Goal: Task Accomplishment & Management: Use online tool/utility

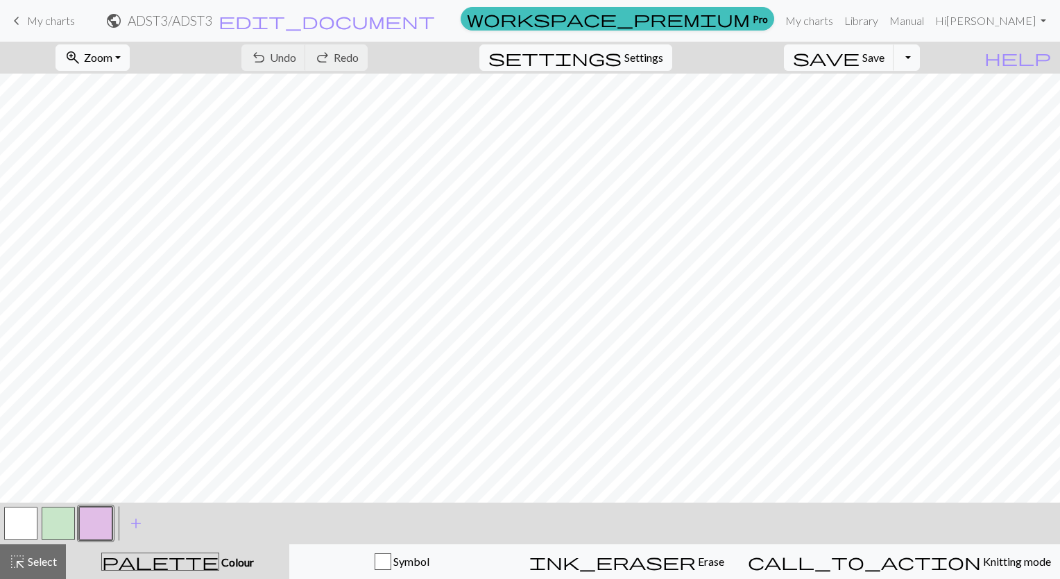
click at [32, 19] on span "My charts" at bounding box center [51, 20] width 48 height 13
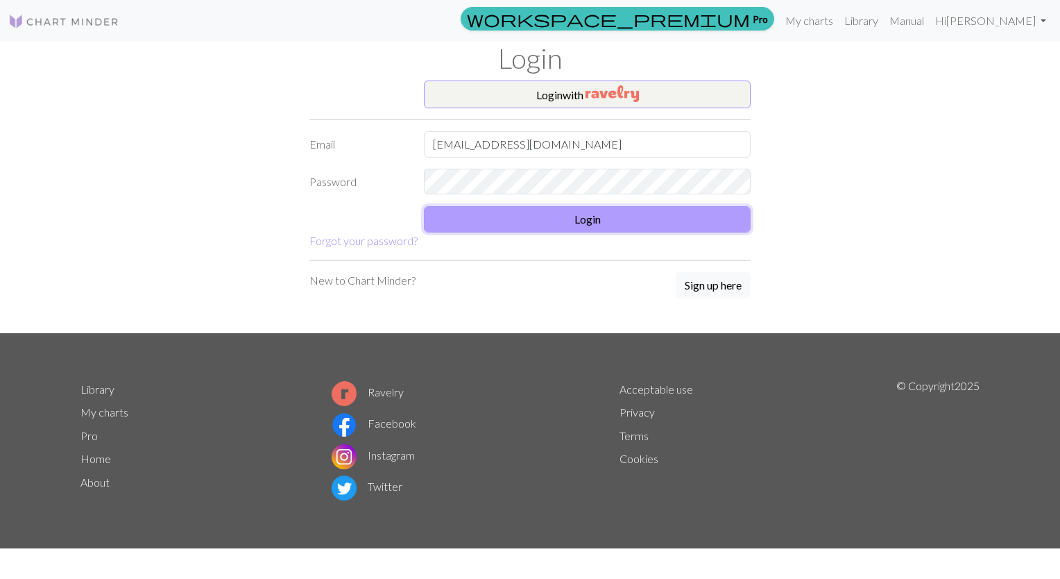
click at [503, 214] on button "Login" at bounding box center [587, 219] width 327 height 26
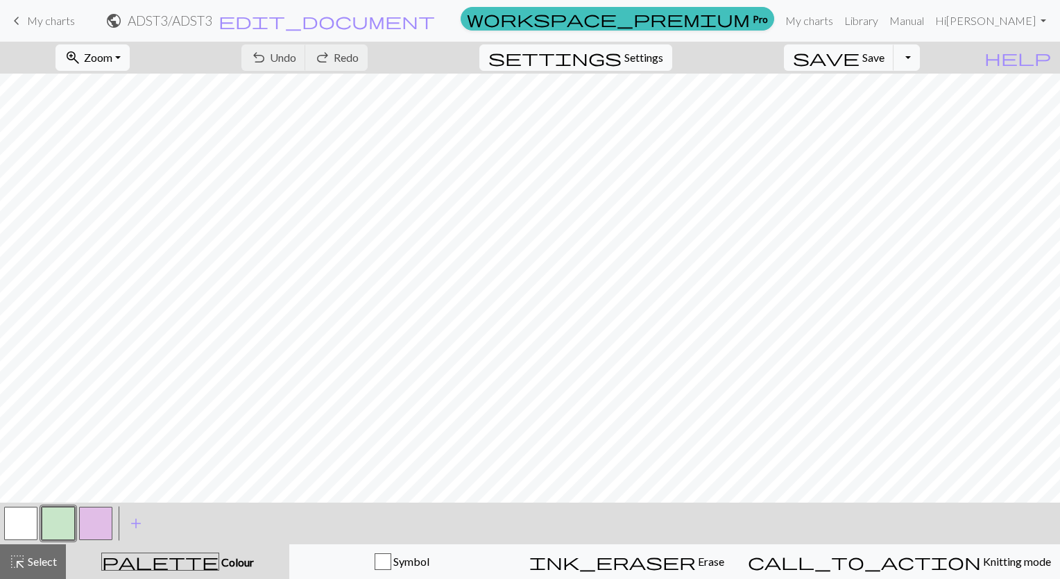
click at [56, 21] on span "My charts" at bounding box center [51, 20] width 48 height 13
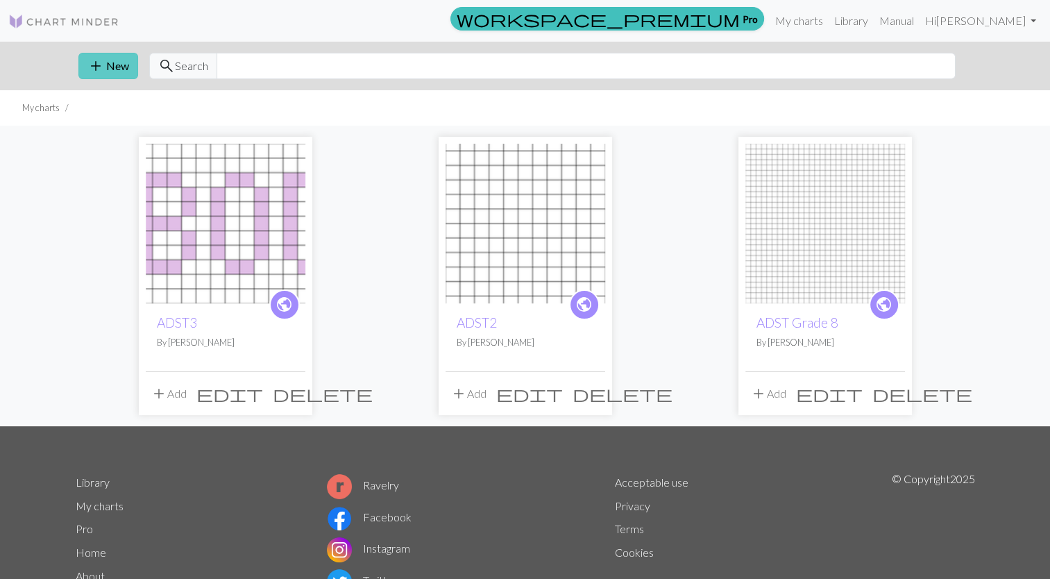
click at [101, 66] on span "add" at bounding box center [95, 65] width 17 height 19
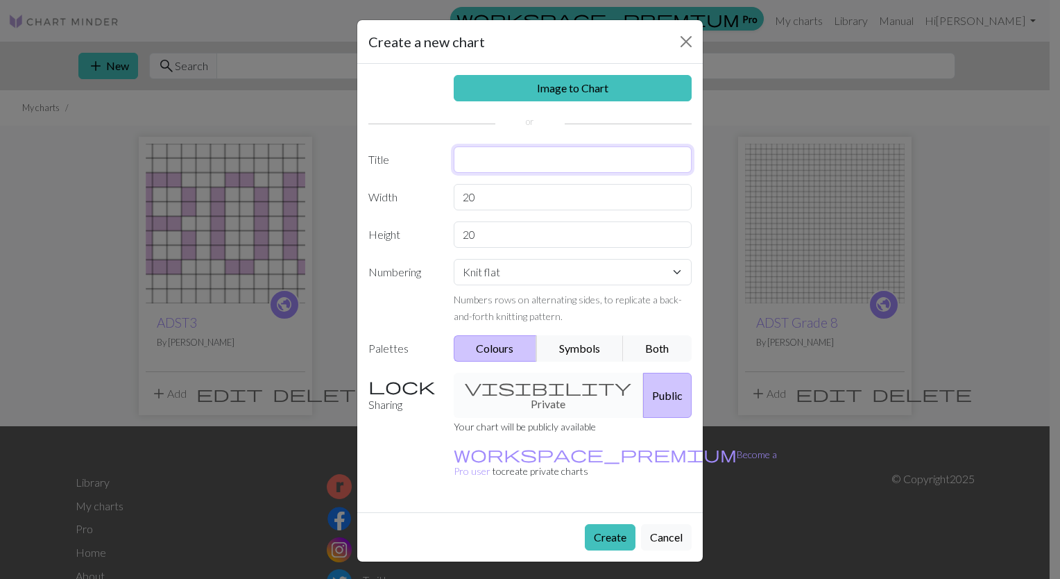
click at [505, 171] on input "text" at bounding box center [573, 159] width 239 height 26
type input "ADST4"
click at [488, 232] on input "20" at bounding box center [573, 234] width 239 height 26
type input "2"
type input "11"
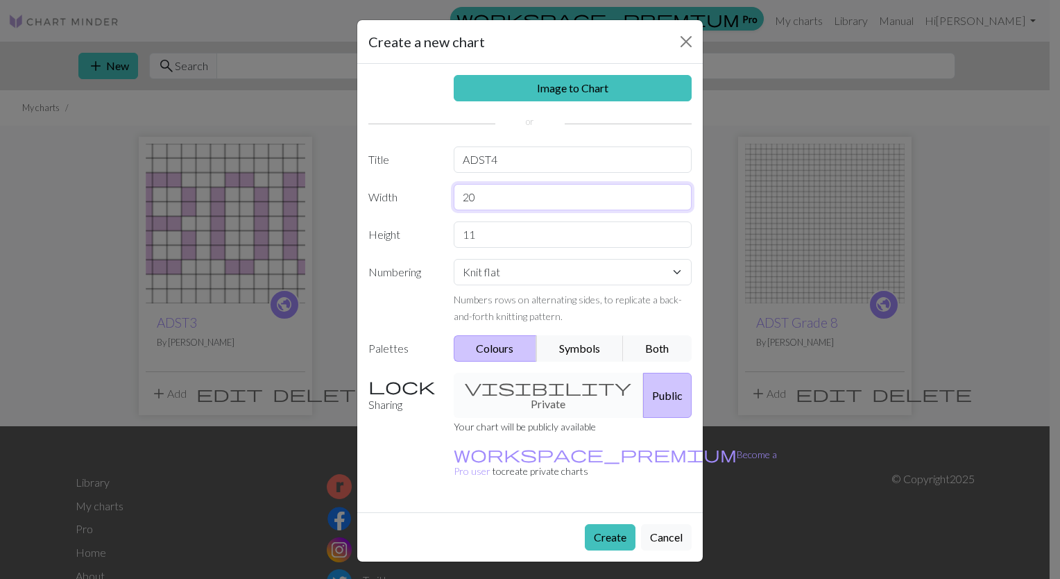
click at [502, 201] on input "20" at bounding box center [573, 197] width 239 height 26
type input "2"
type input "30"
click at [482, 346] on button "Colours" at bounding box center [496, 348] width 84 height 26
click at [590, 524] on button "Create" at bounding box center [610, 537] width 51 height 26
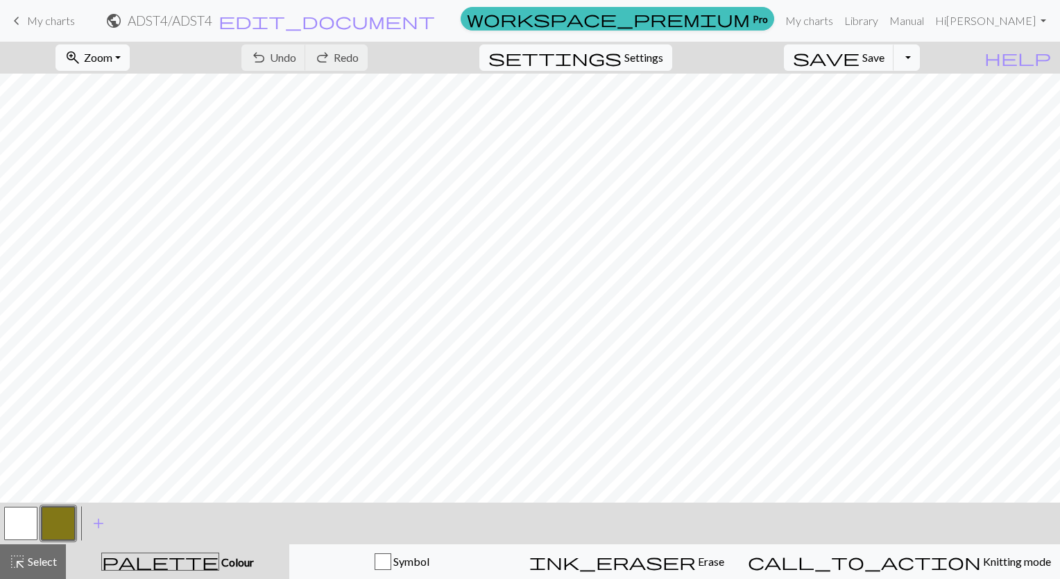
click at [22, 522] on button "button" at bounding box center [20, 523] width 33 height 33
click at [85, 518] on button "add Add a colour" at bounding box center [98, 523] width 35 height 35
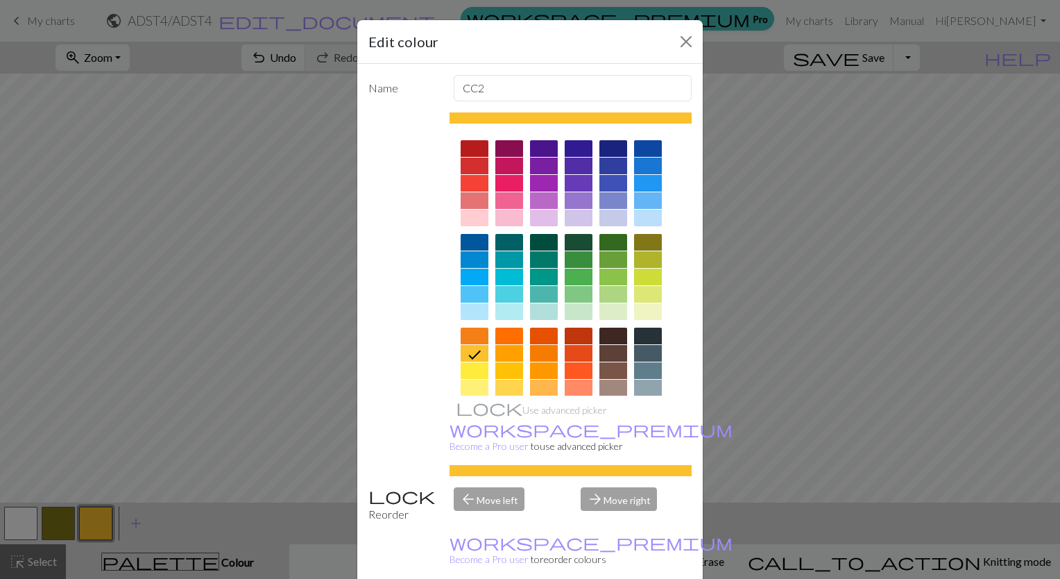
click at [475, 148] on div at bounding box center [475, 148] width 28 height 17
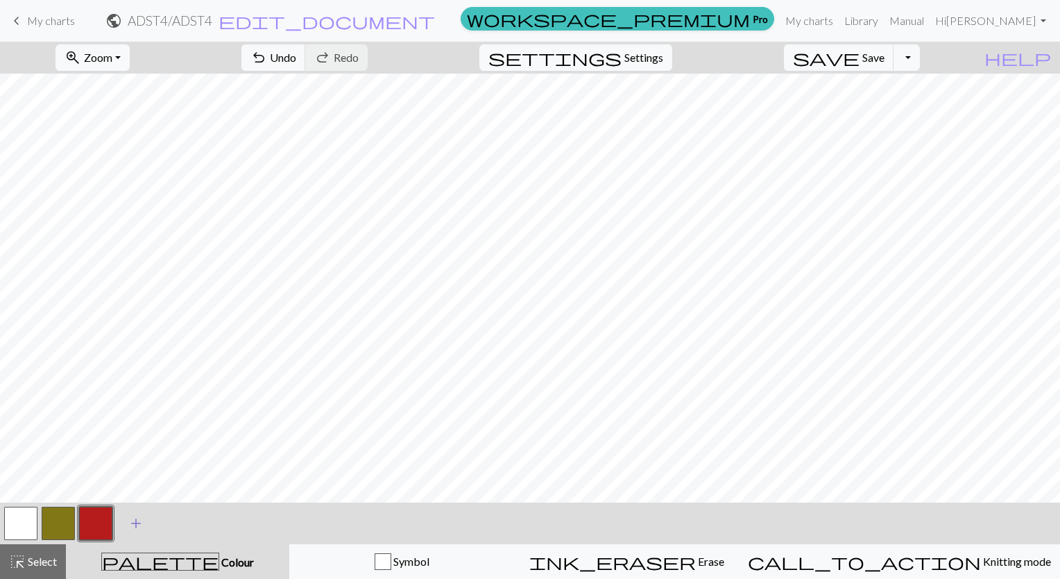
click at [132, 520] on span "add" at bounding box center [136, 522] width 17 height 19
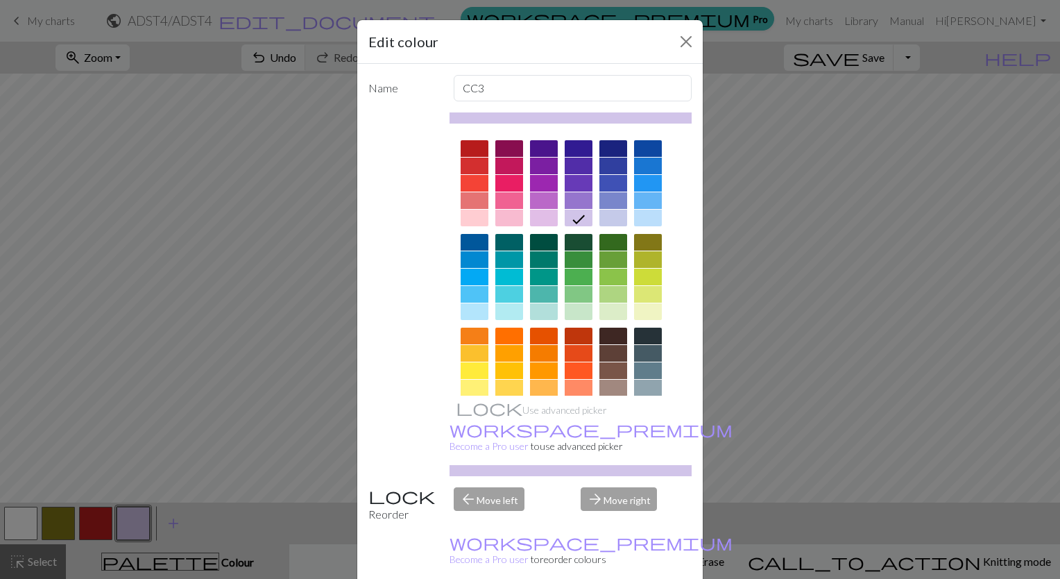
click at [578, 239] on div at bounding box center [579, 242] width 28 height 17
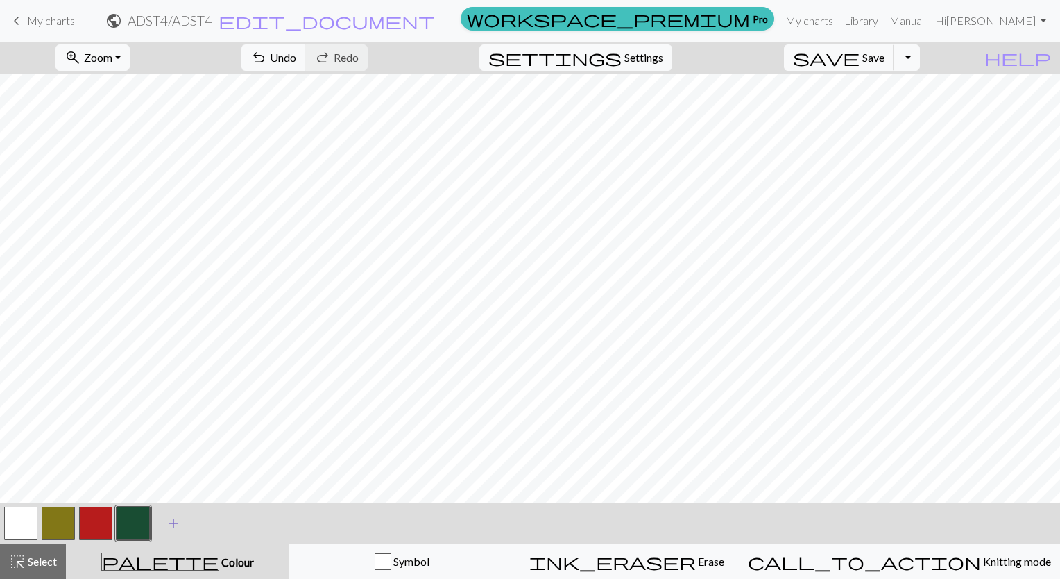
click at [172, 523] on span "add" at bounding box center [173, 522] width 17 height 19
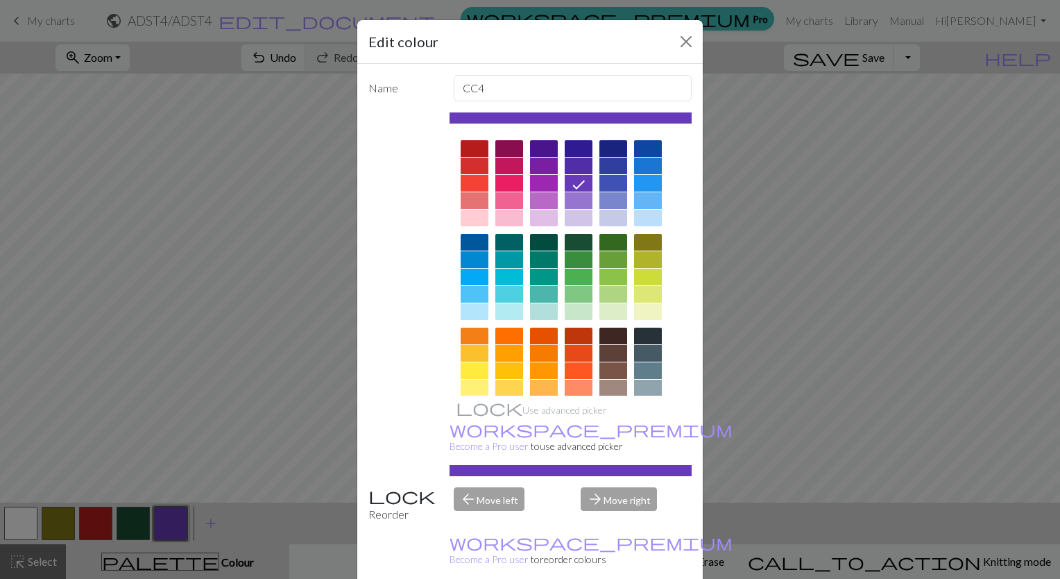
click at [473, 237] on div at bounding box center [475, 242] width 28 height 17
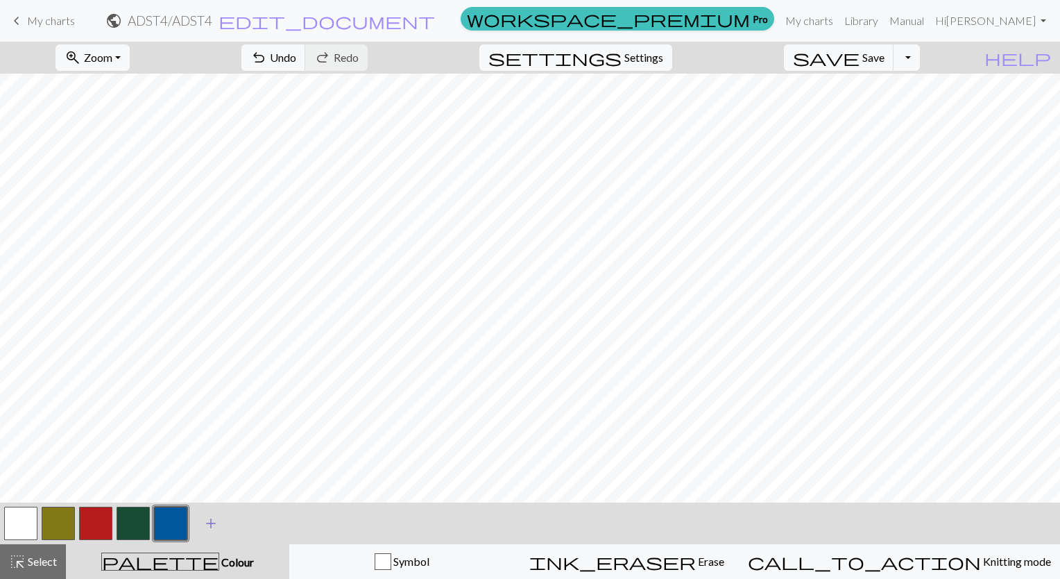
click at [221, 522] on button "add Add a colour" at bounding box center [211, 523] width 35 height 35
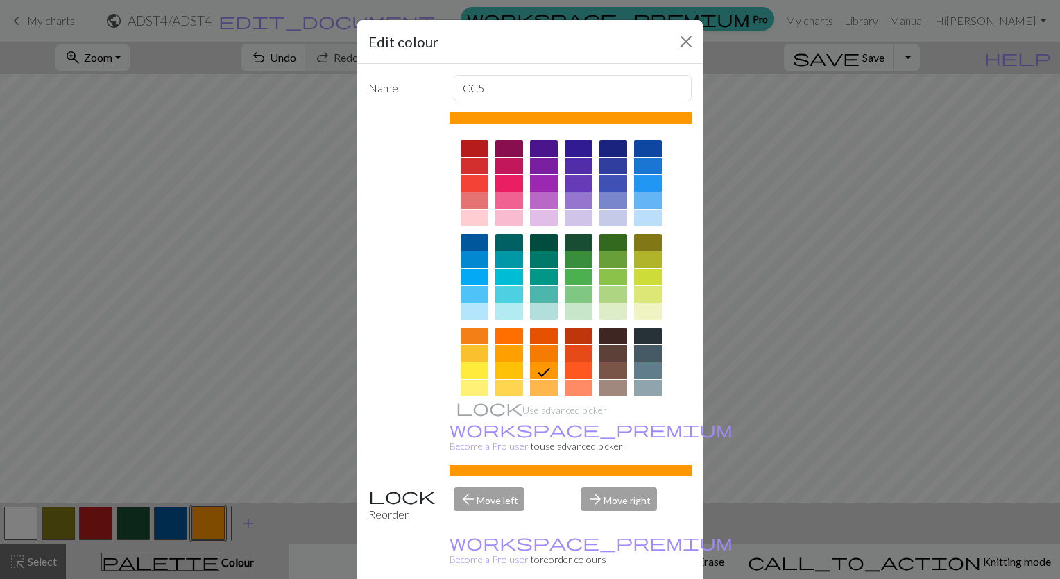
click at [501, 366] on div at bounding box center [509, 370] width 28 height 17
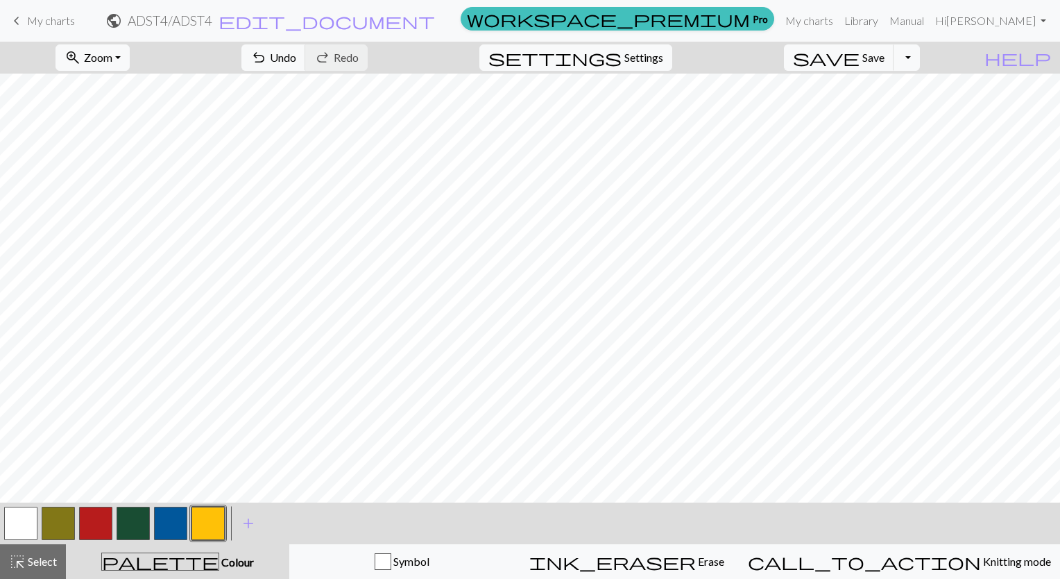
click at [22, 520] on button "button" at bounding box center [20, 523] width 33 height 33
click at [14, 523] on button "button" at bounding box center [20, 523] width 33 height 33
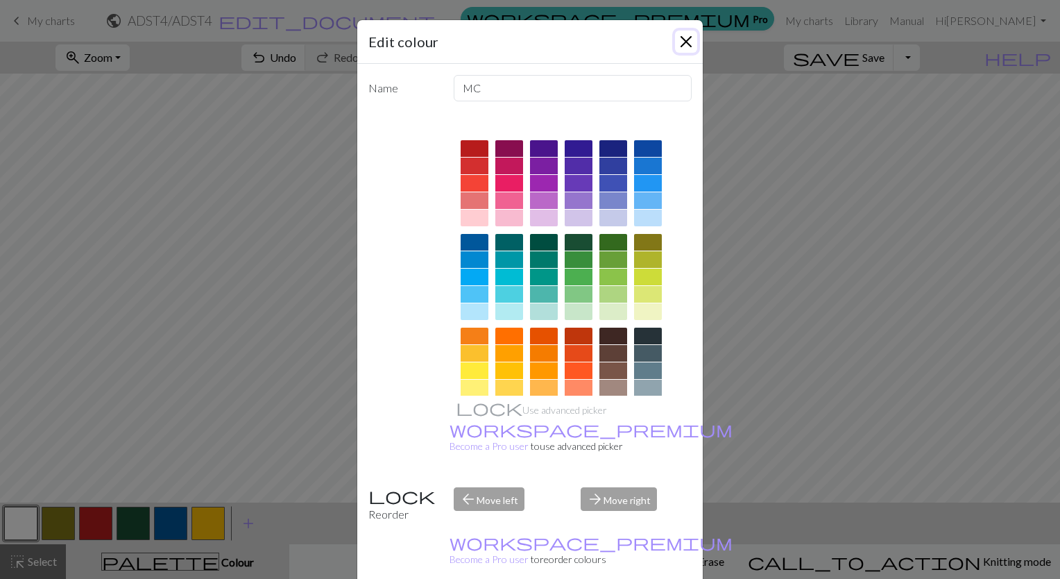
click at [675, 37] on button "Close" at bounding box center [686, 42] width 22 height 22
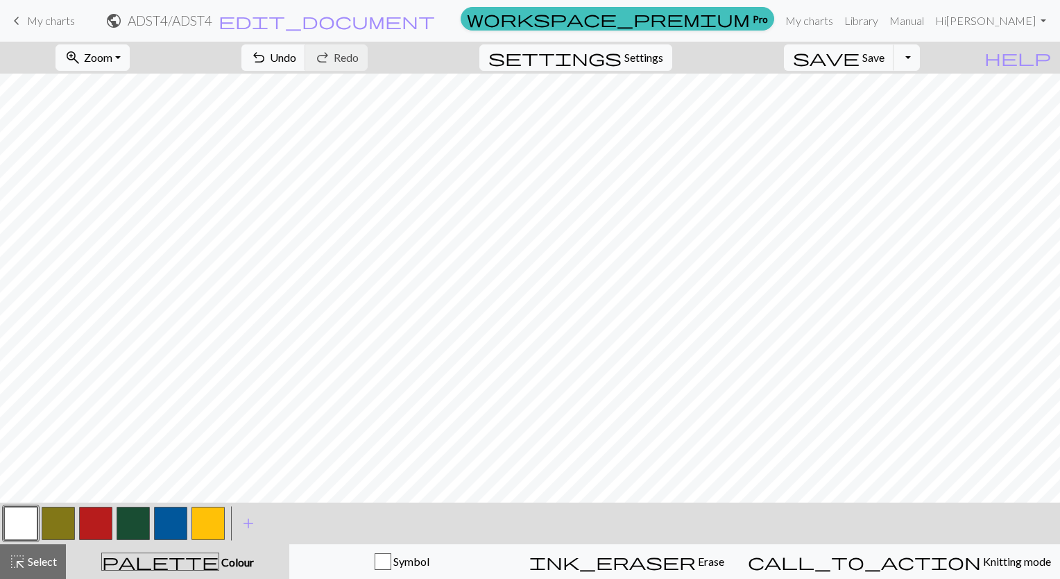
click at [130, 523] on button "button" at bounding box center [133, 523] width 33 height 33
click at [97, 534] on button "button" at bounding box center [95, 523] width 33 height 33
click at [205, 525] on button "button" at bounding box center [207, 523] width 33 height 33
click at [173, 520] on button "button" at bounding box center [170, 523] width 33 height 33
click at [640, 53] on button "settings Settings" at bounding box center [575, 57] width 193 height 26
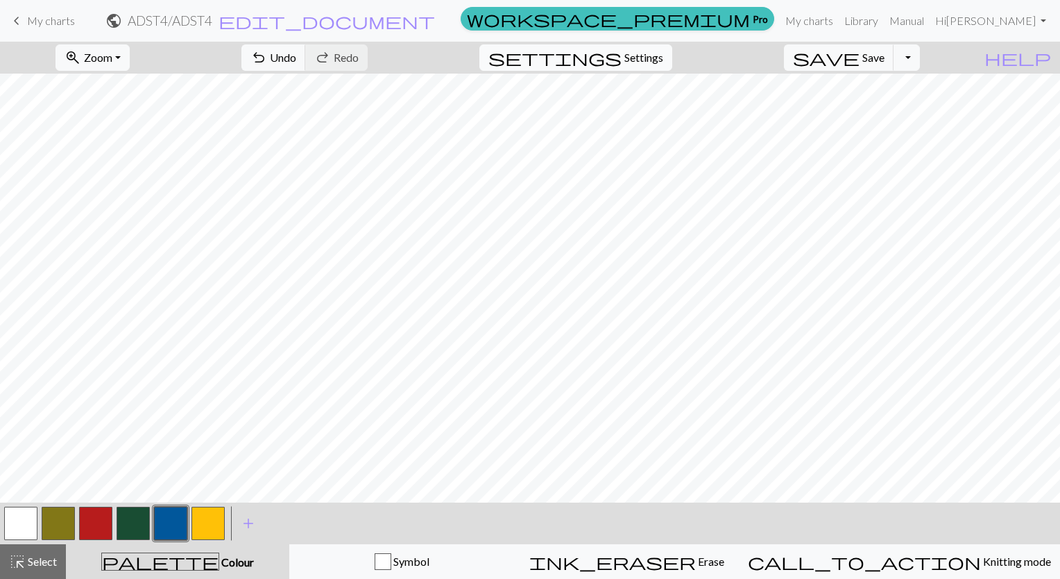
select select "aran"
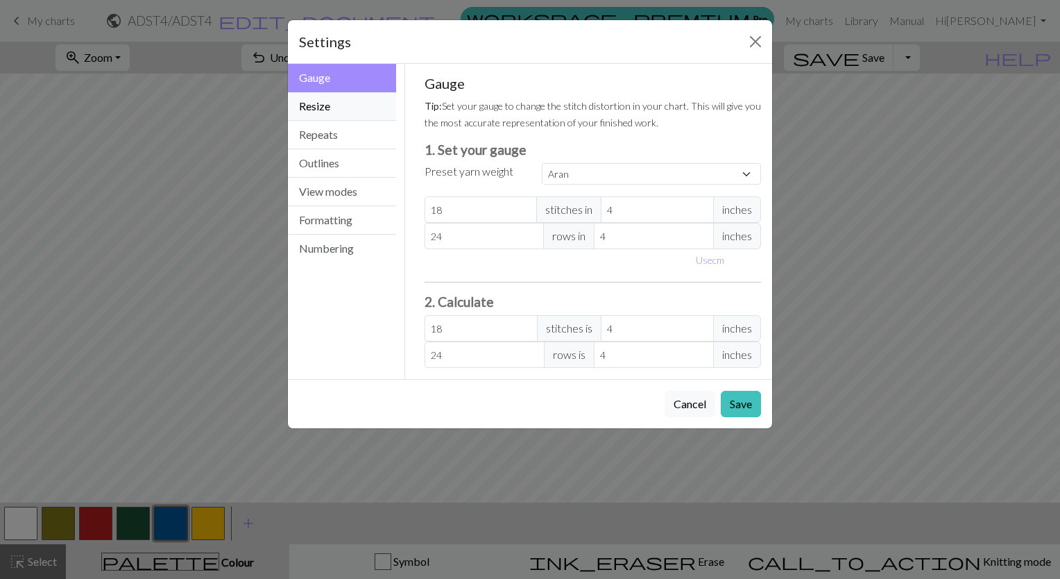
click at [339, 114] on button "Resize" at bounding box center [342, 106] width 108 height 28
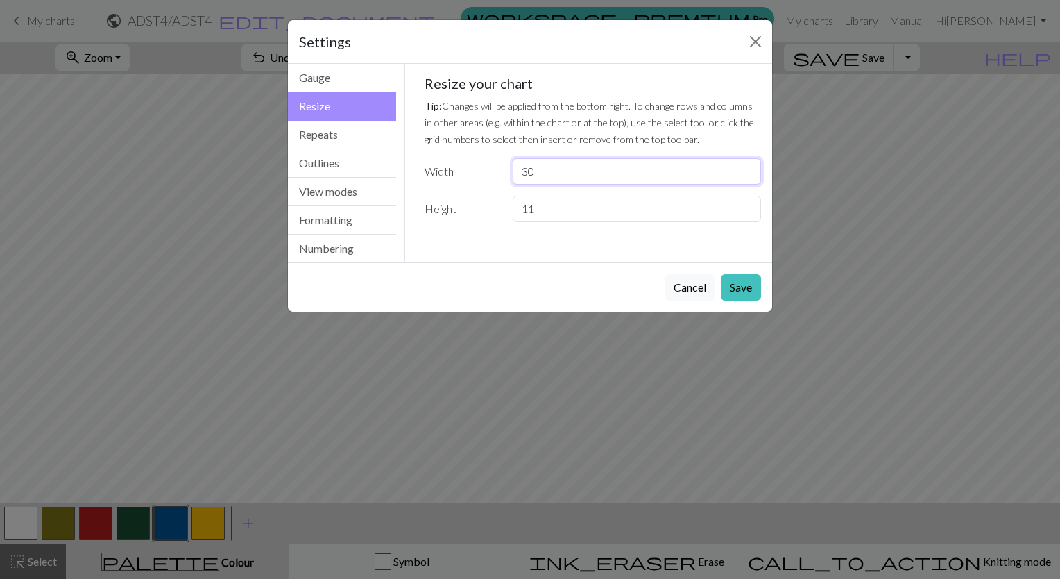
click at [604, 176] on input "30" at bounding box center [637, 171] width 248 height 26
type input "3"
type input "27"
click at [738, 280] on button "Save" at bounding box center [741, 287] width 40 height 26
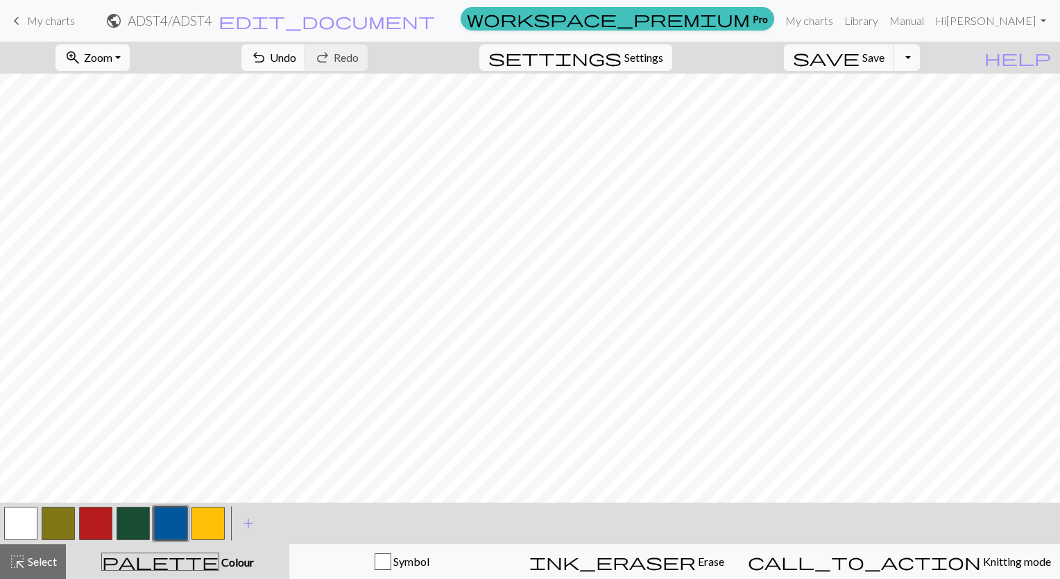
drag, startPoint x: 666, startPoint y: 56, endPoint x: 636, endPoint y: 62, distance: 31.0
click at [622, 62] on span "settings" at bounding box center [554, 57] width 133 height 19
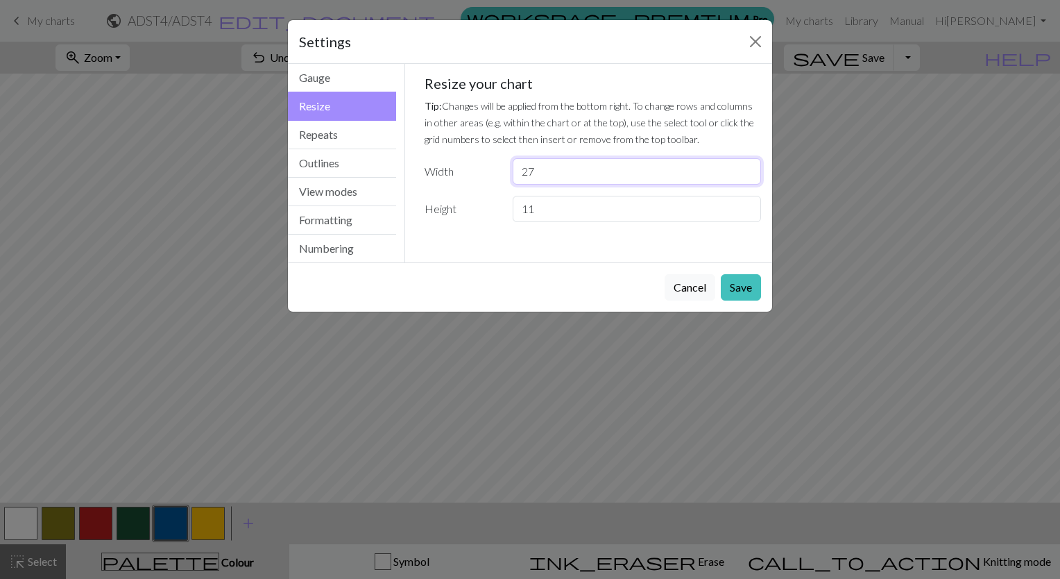
click at [558, 162] on input "27" at bounding box center [637, 171] width 248 height 26
type input "28"
click at [731, 280] on button "Save" at bounding box center [741, 287] width 40 height 26
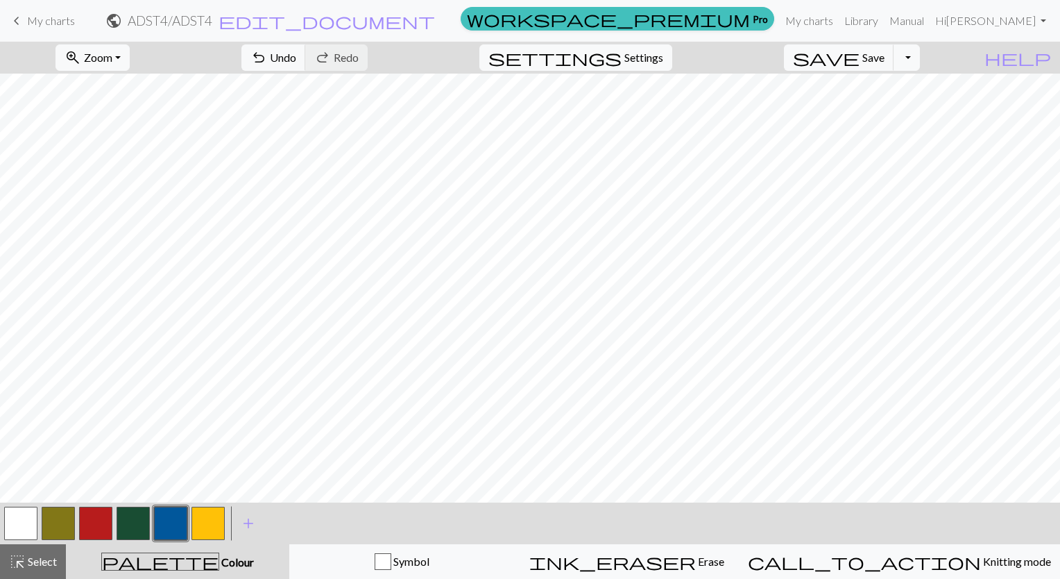
click at [216, 515] on button "button" at bounding box center [207, 523] width 33 height 33
click at [94, 524] on button "button" at bounding box center [95, 523] width 33 height 33
click at [126, 525] on button "button" at bounding box center [133, 523] width 33 height 33
